Goal: Task Accomplishment & Management: Manage account settings

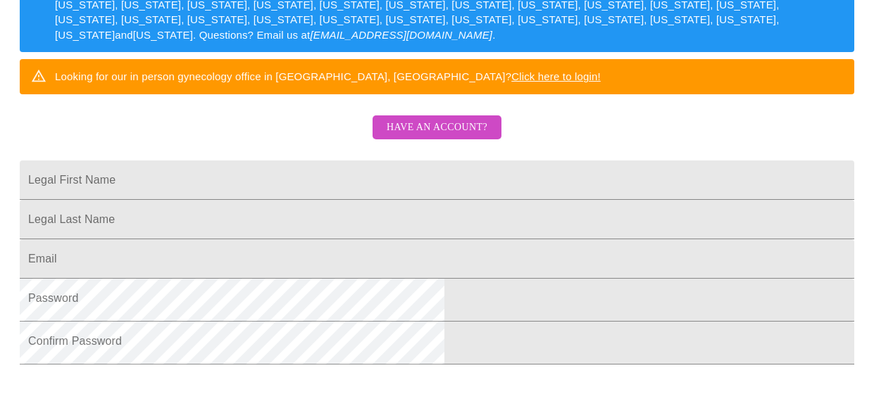
scroll to position [241, 0]
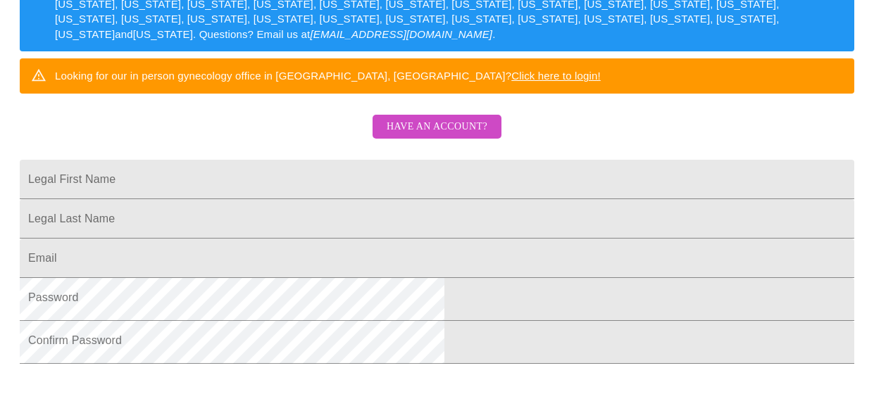
click at [461, 136] on span "Have an account?" at bounding box center [437, 127] width 101 height 18
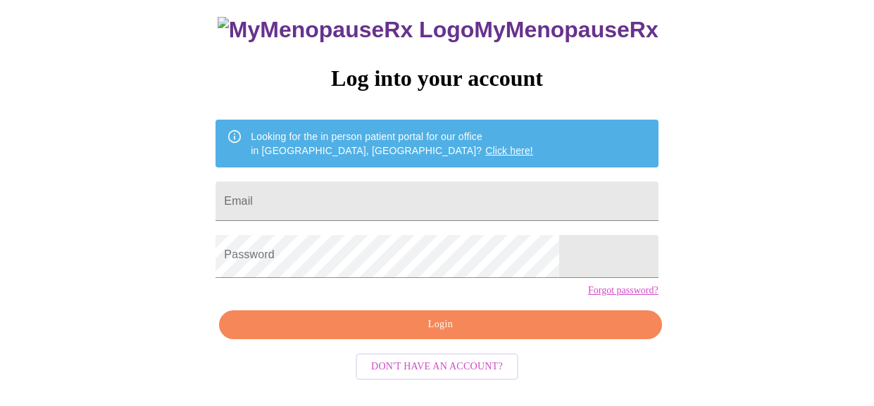
scroll to position [118, 0]
click at [409, 183] on input "Email" at bounding box center [437, 201] width 442 height 39
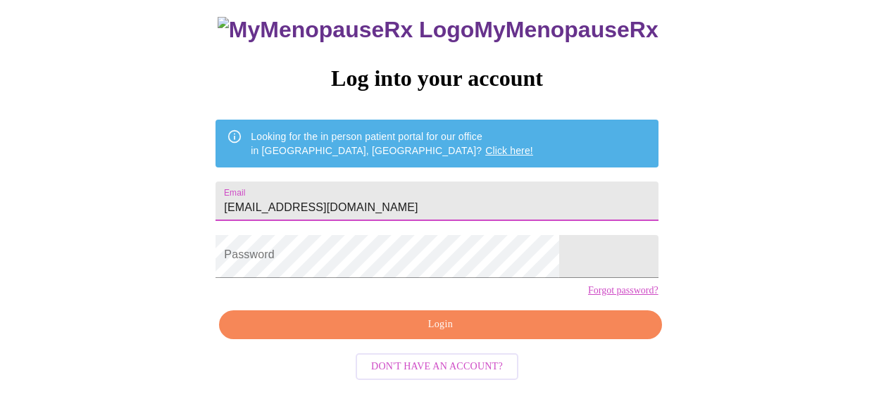
type input "[EMAIL_ADDRESS][DOMAIN_NAME]"
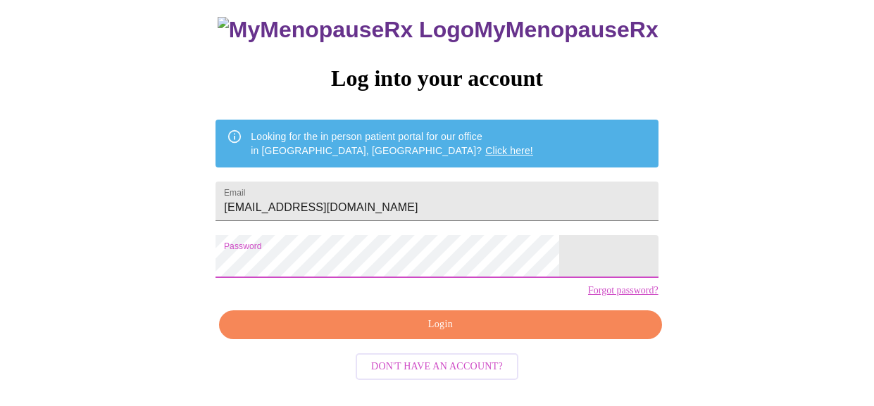
click at [414, 333] on span "Login" at bounding box center [440, 325] width 410 height 18
click at [502, 332] on span "Login" at bounding box center [440, 325] width 410 height 18
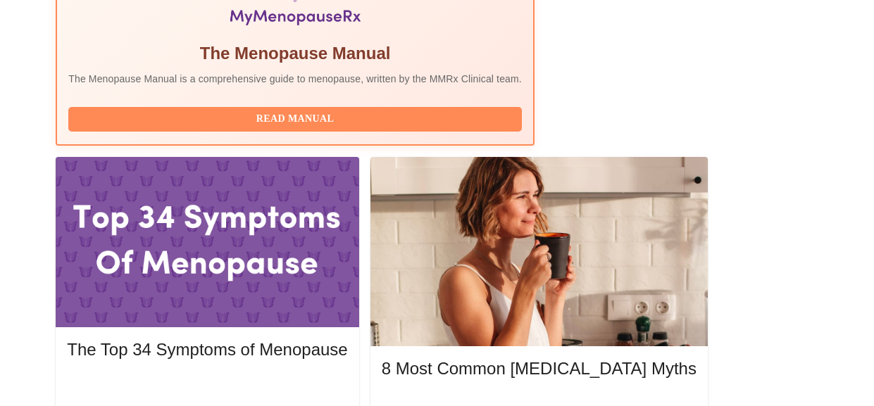
scroll to position [556, 0]
